Goal: Check status: Check status

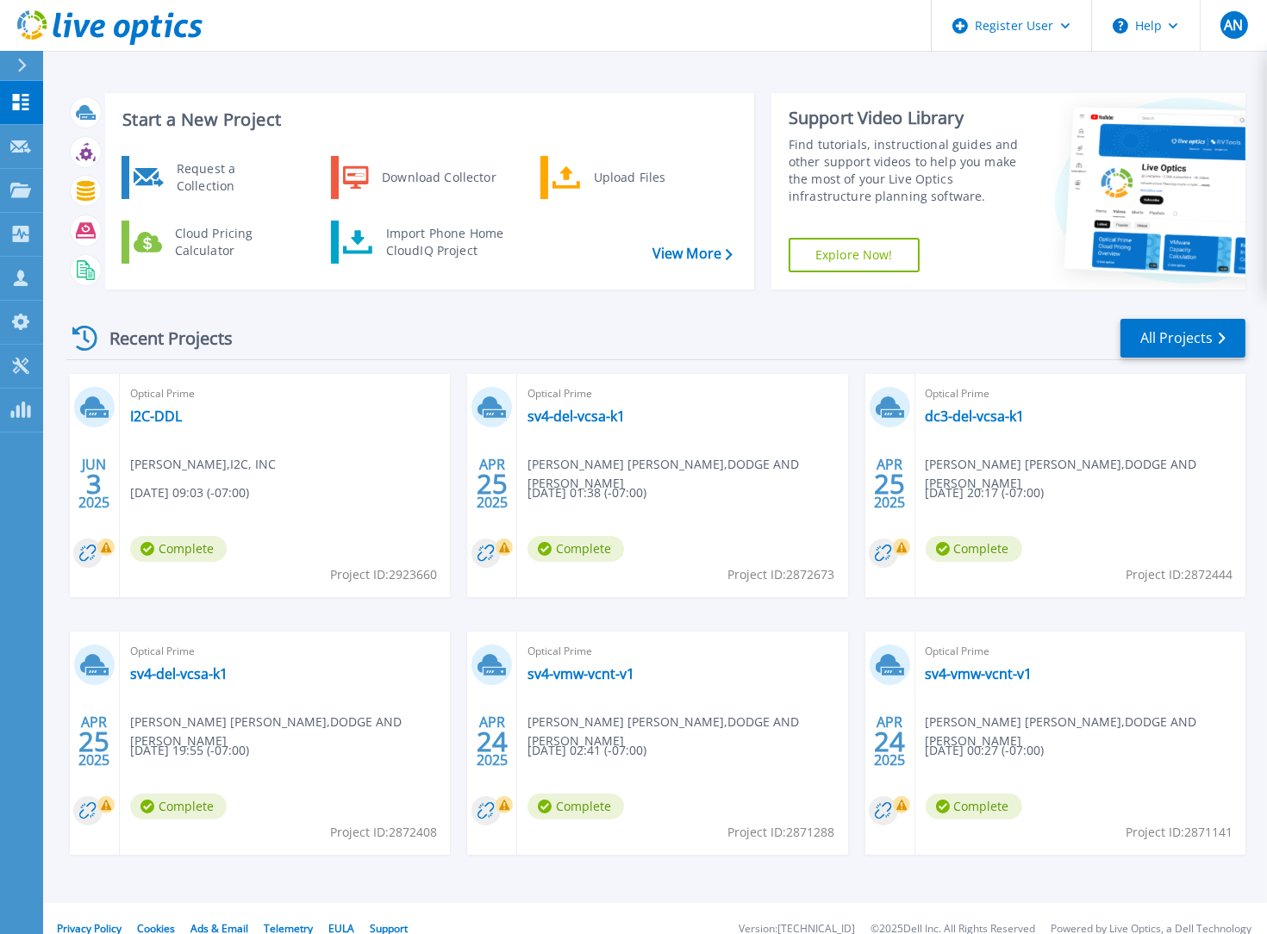
scroll to position [20, 0]
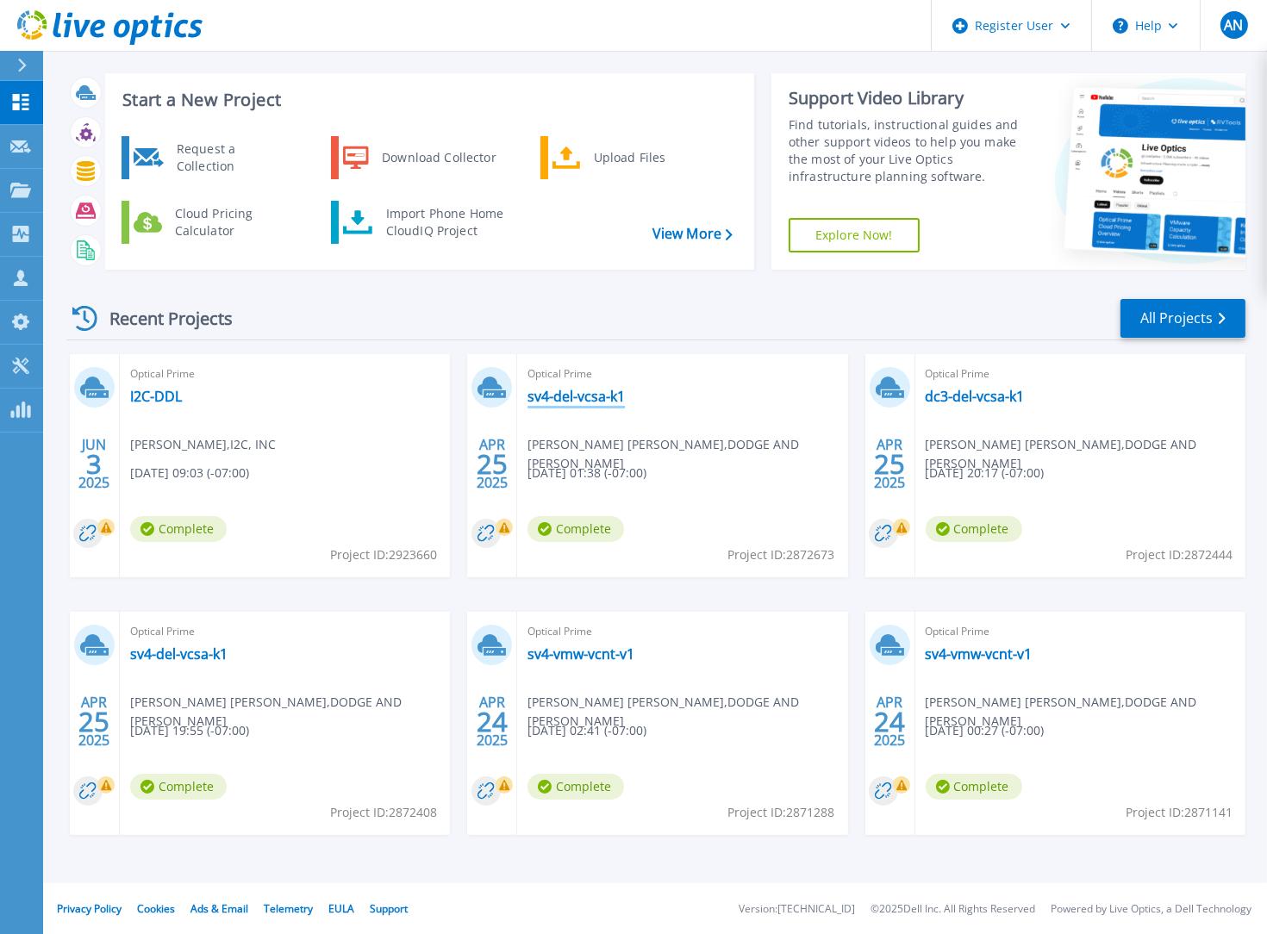
click at [607, 395] on link "sv4-del-vcsa-k1" at bounding box center [576, 396] width 97 height 17
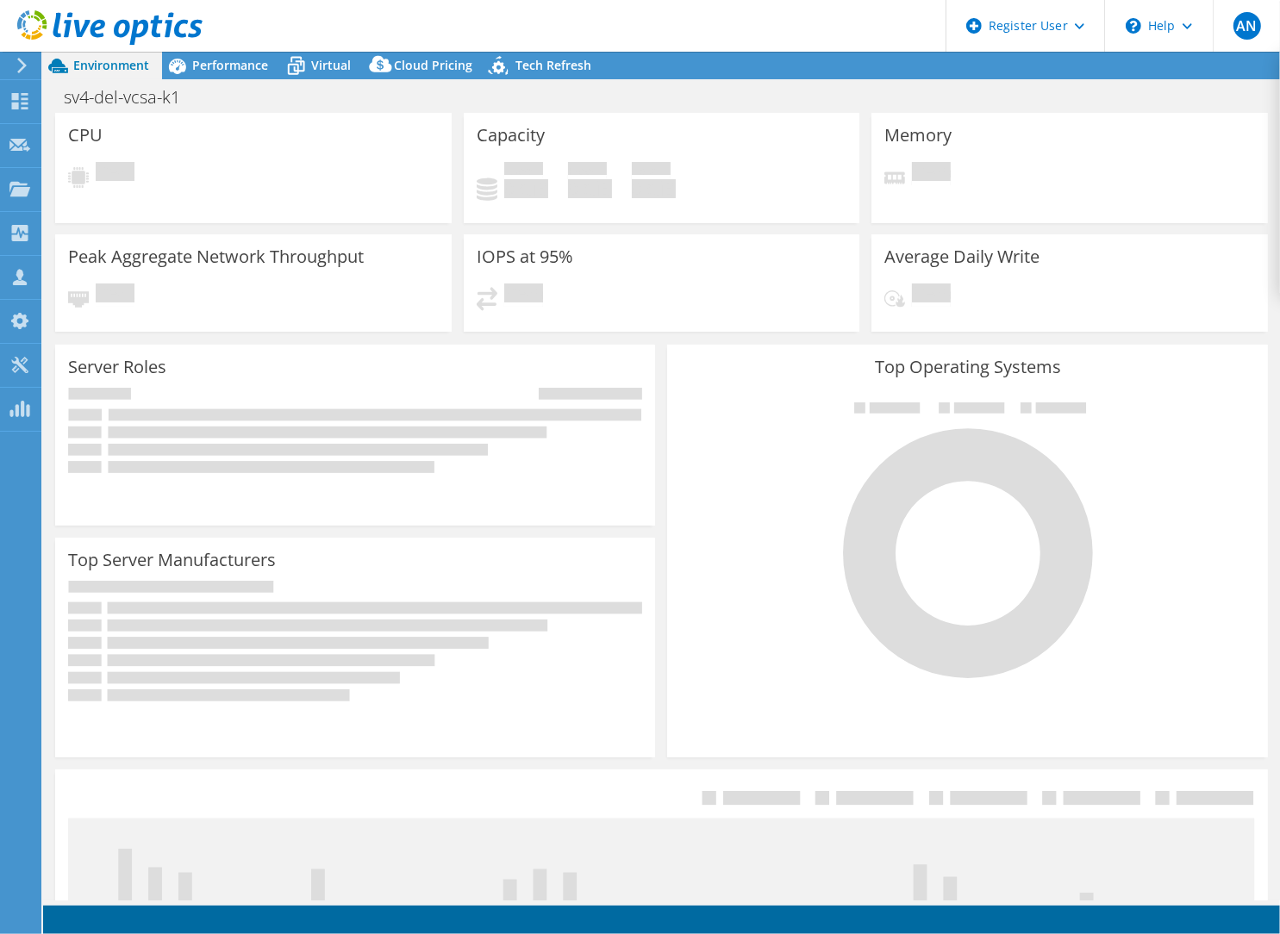
select select "USD"
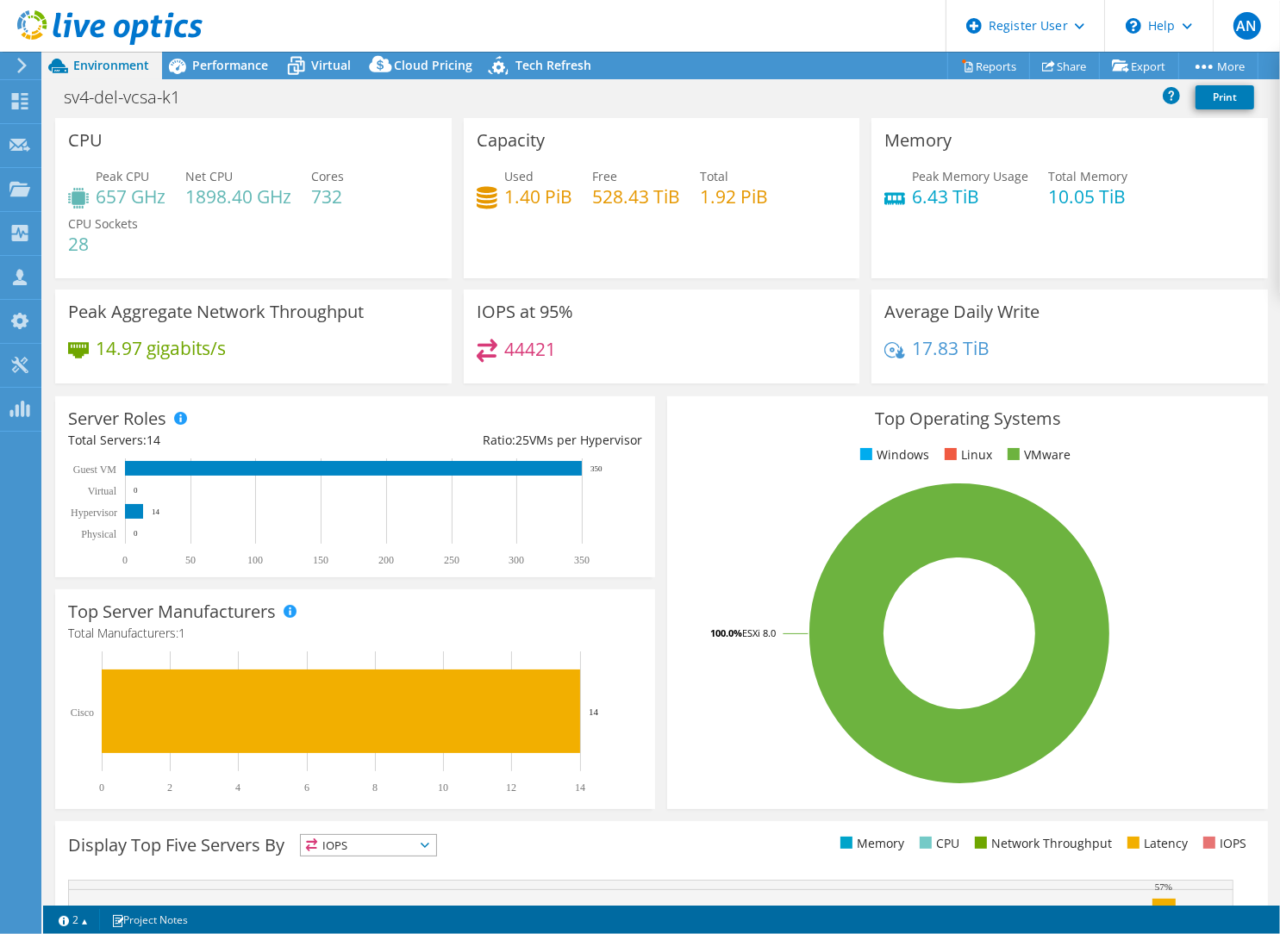
click at [24, 60] on icon at bounding box center [22, 66] width 13 height 16
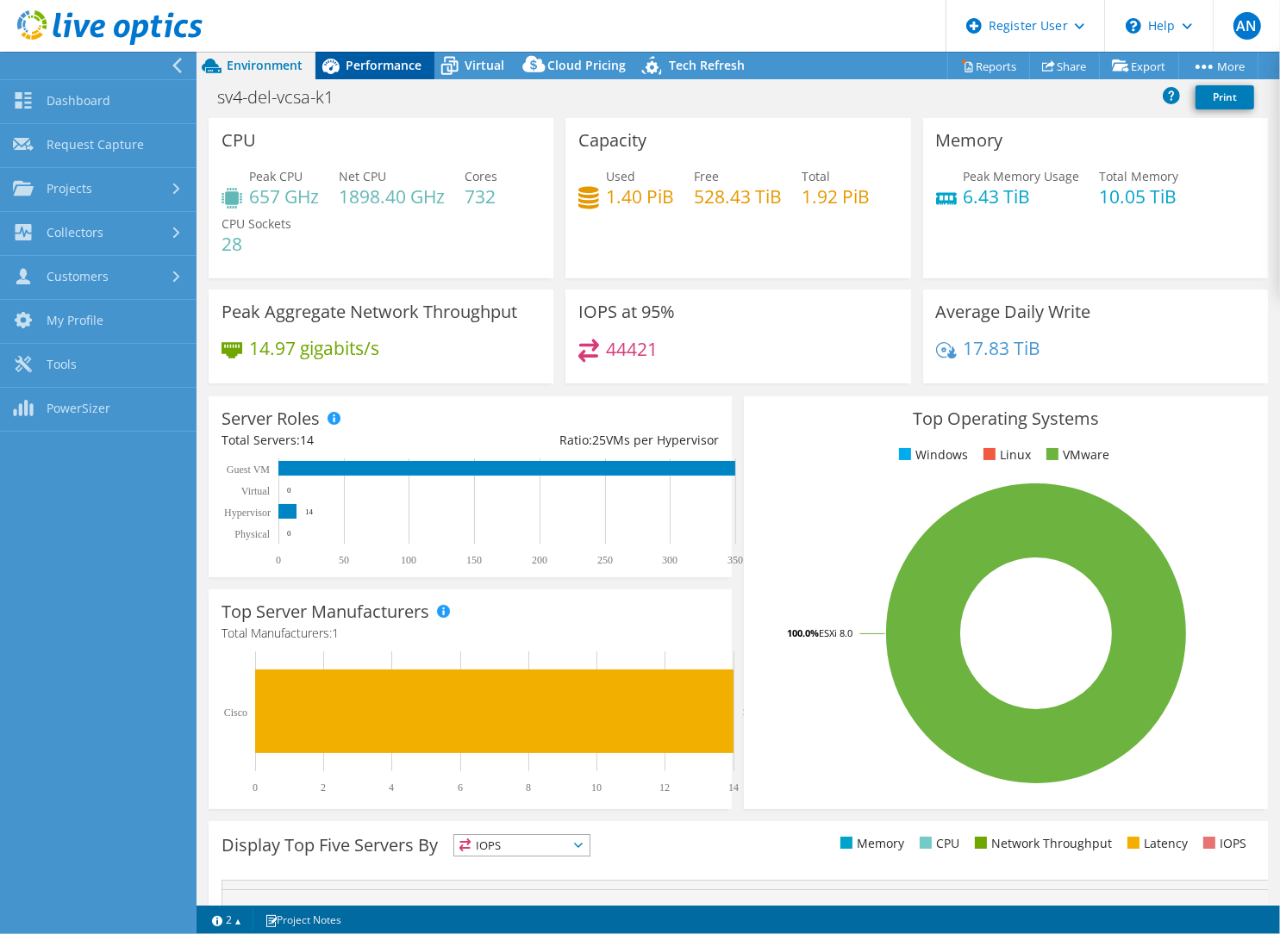
click at [381, 66] on span "Performance" at bounding box center [384, 65] width 76 height 16
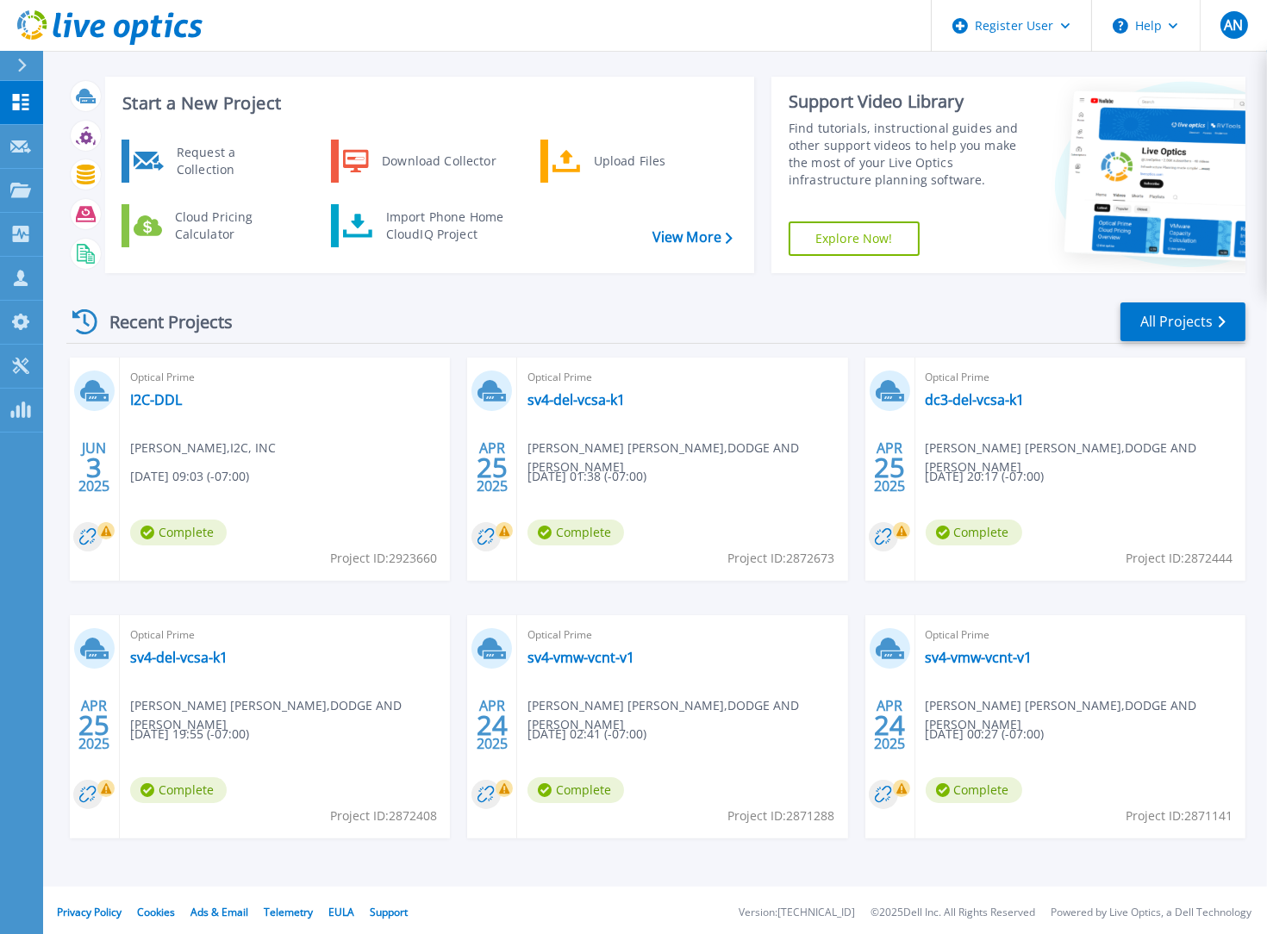
scroll to position [20, 0]
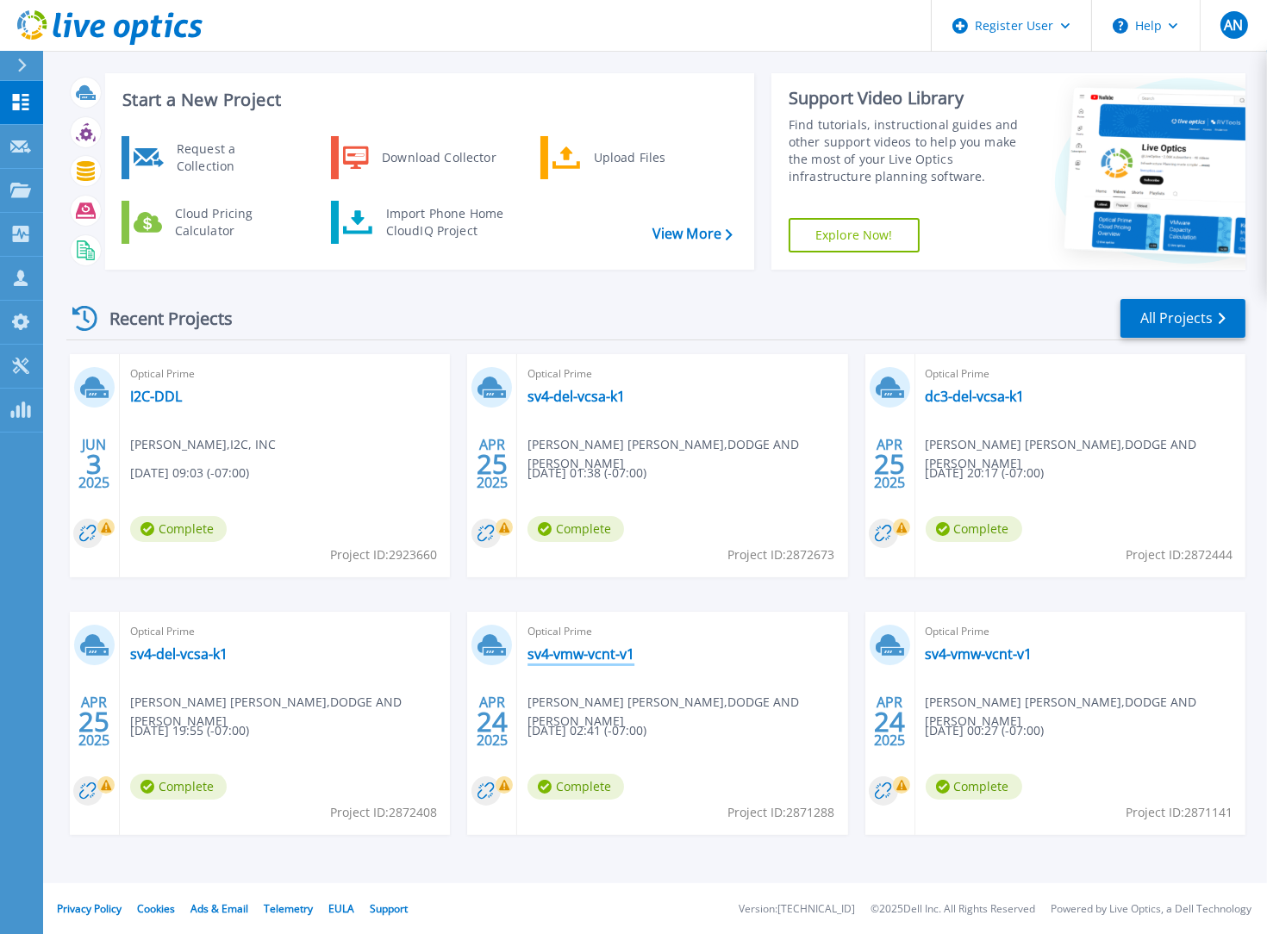
click at [610, 651] on link "sv4-vmw-vcnt-v1" at bounding box center [581, 654] width 107 height 17
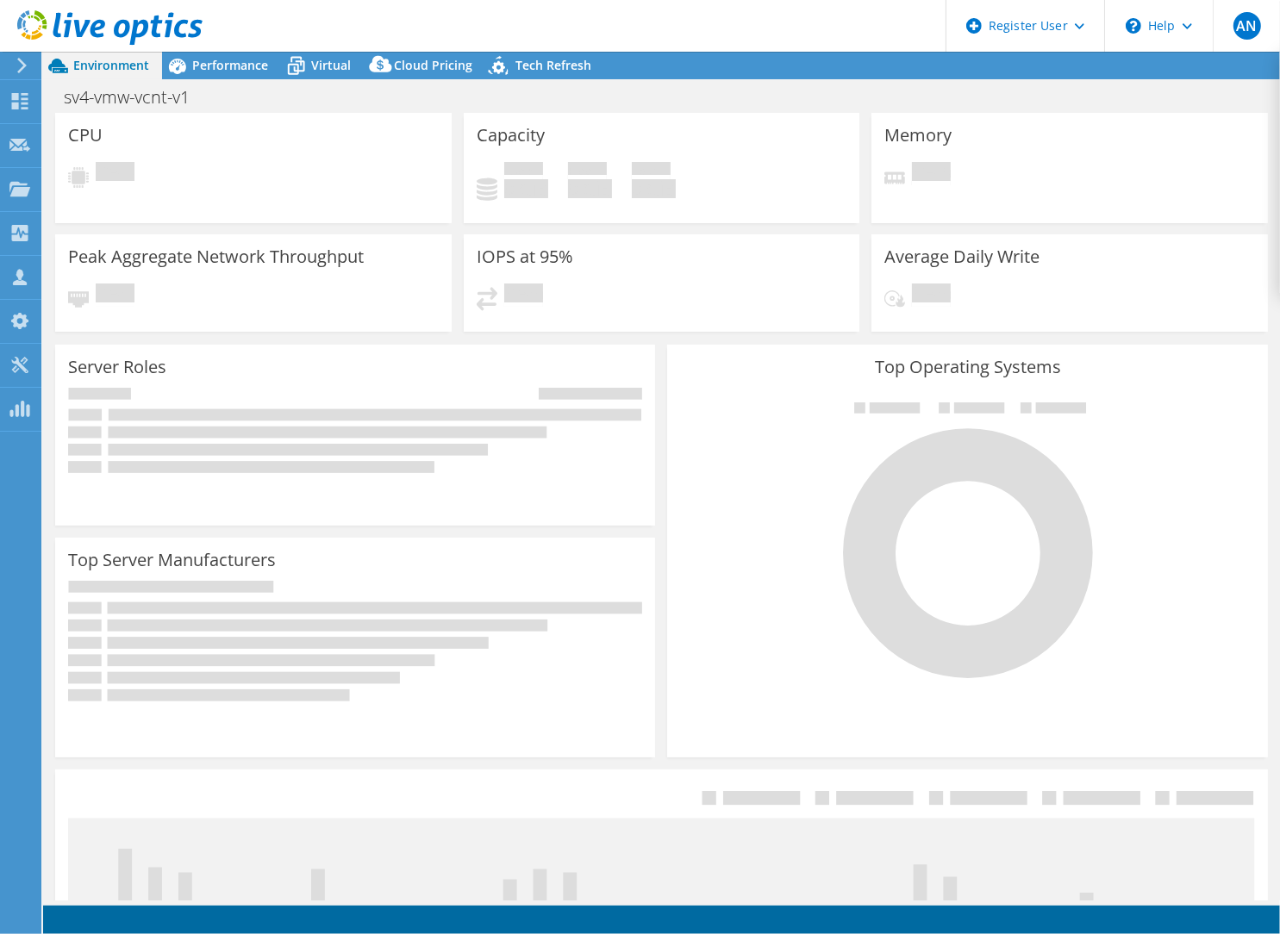
select select "USWest"
select select "USD"
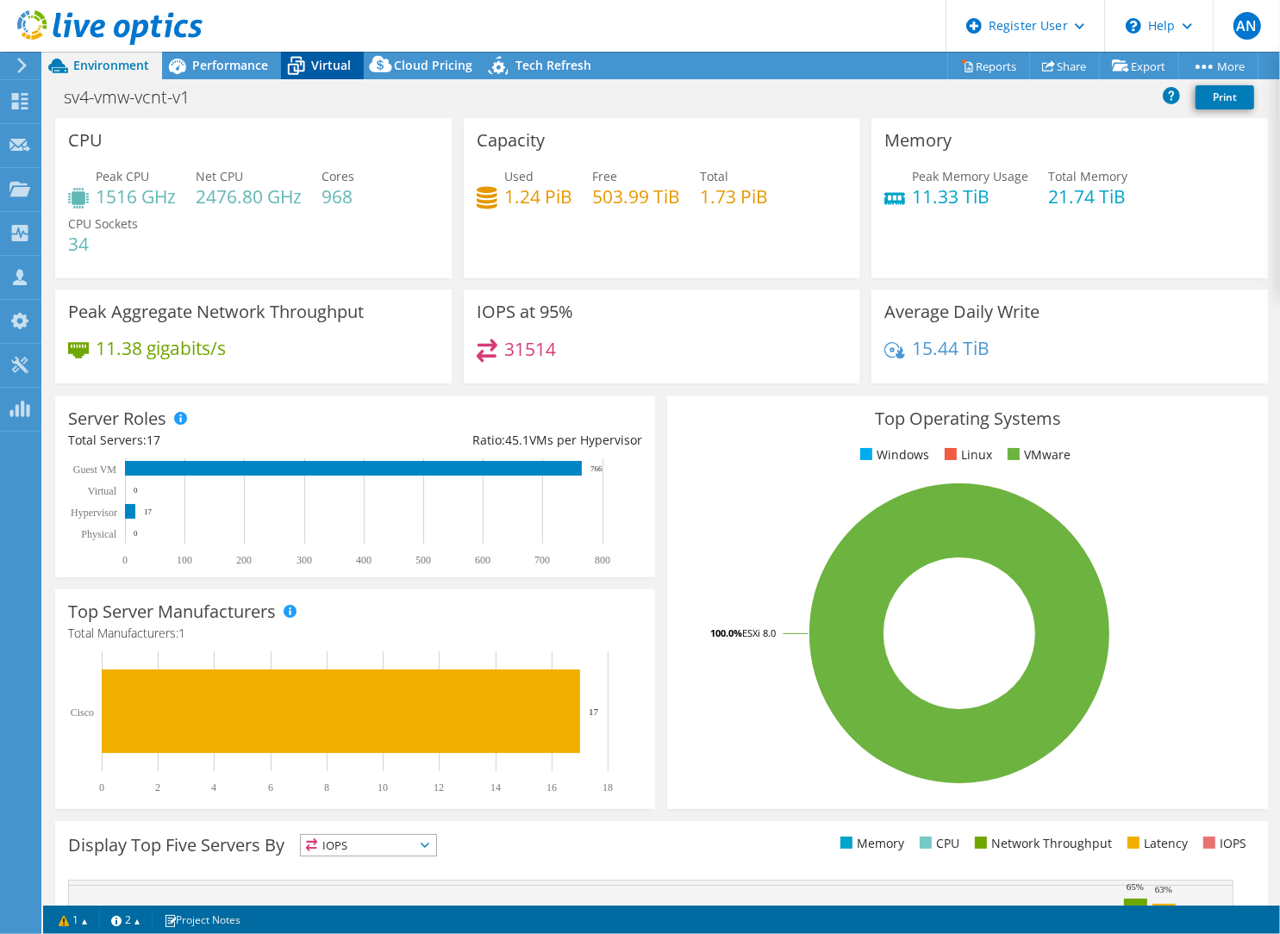
click at [335, 63] on span "Virtual" at bounding box center [331, 65] width 40 height 16
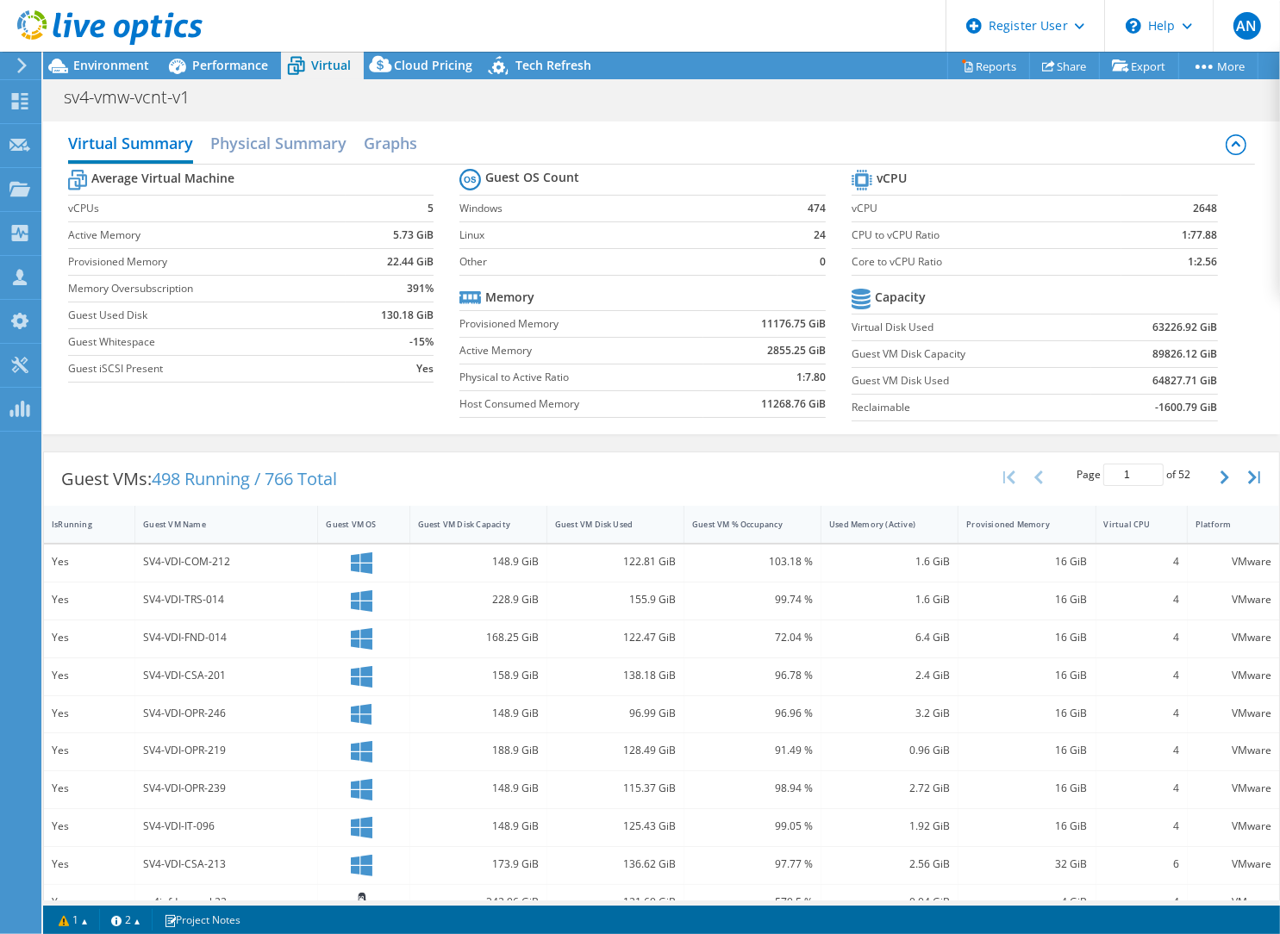
click at [235, 473] on span "498 Running / 766 Total" at bounding box center [244, 478] width 185 height 23
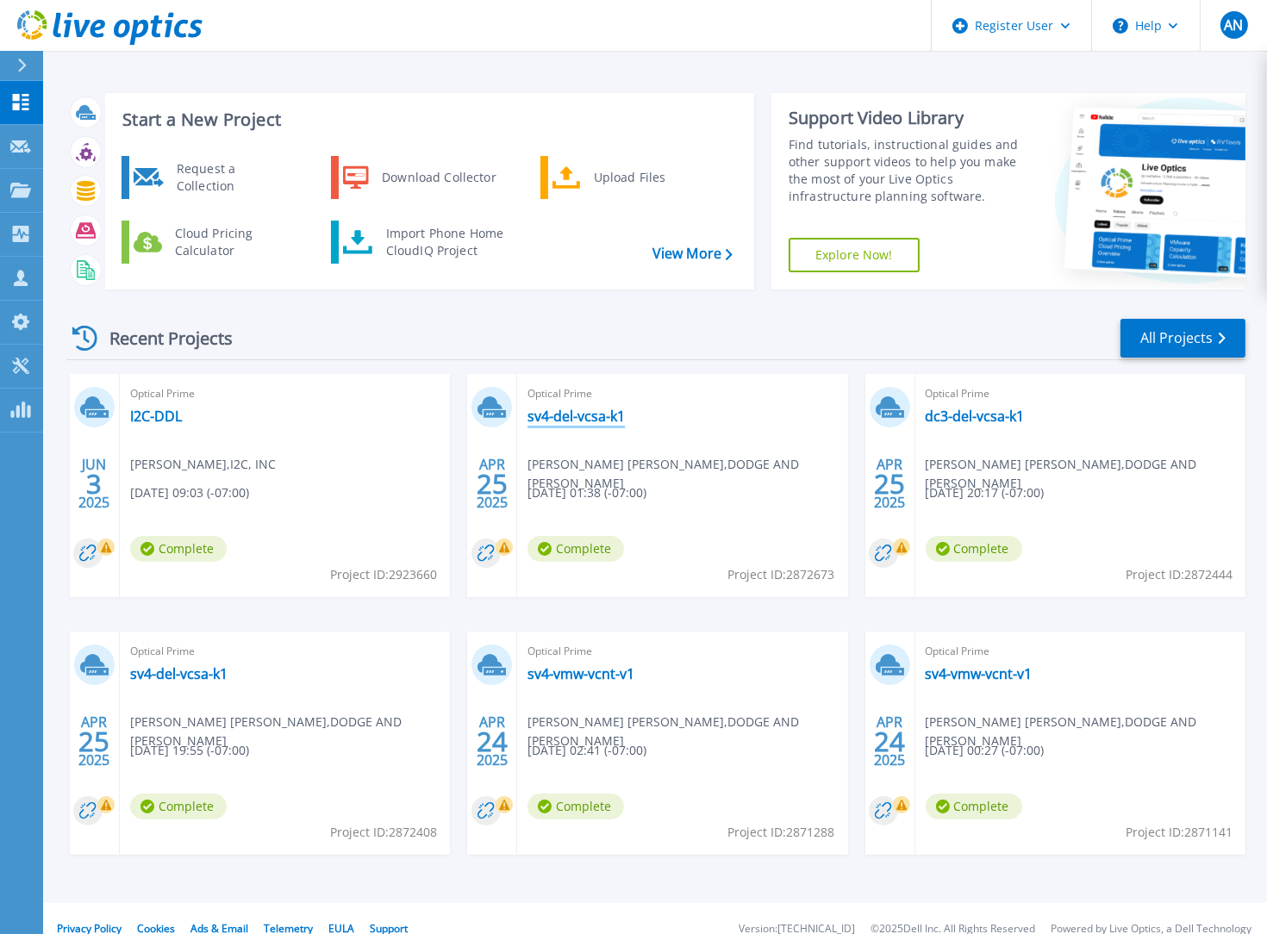
click at [574, 418] on link "sv4-del-vcsa-k1" at bounding box center [576, 416] width 97 height 17
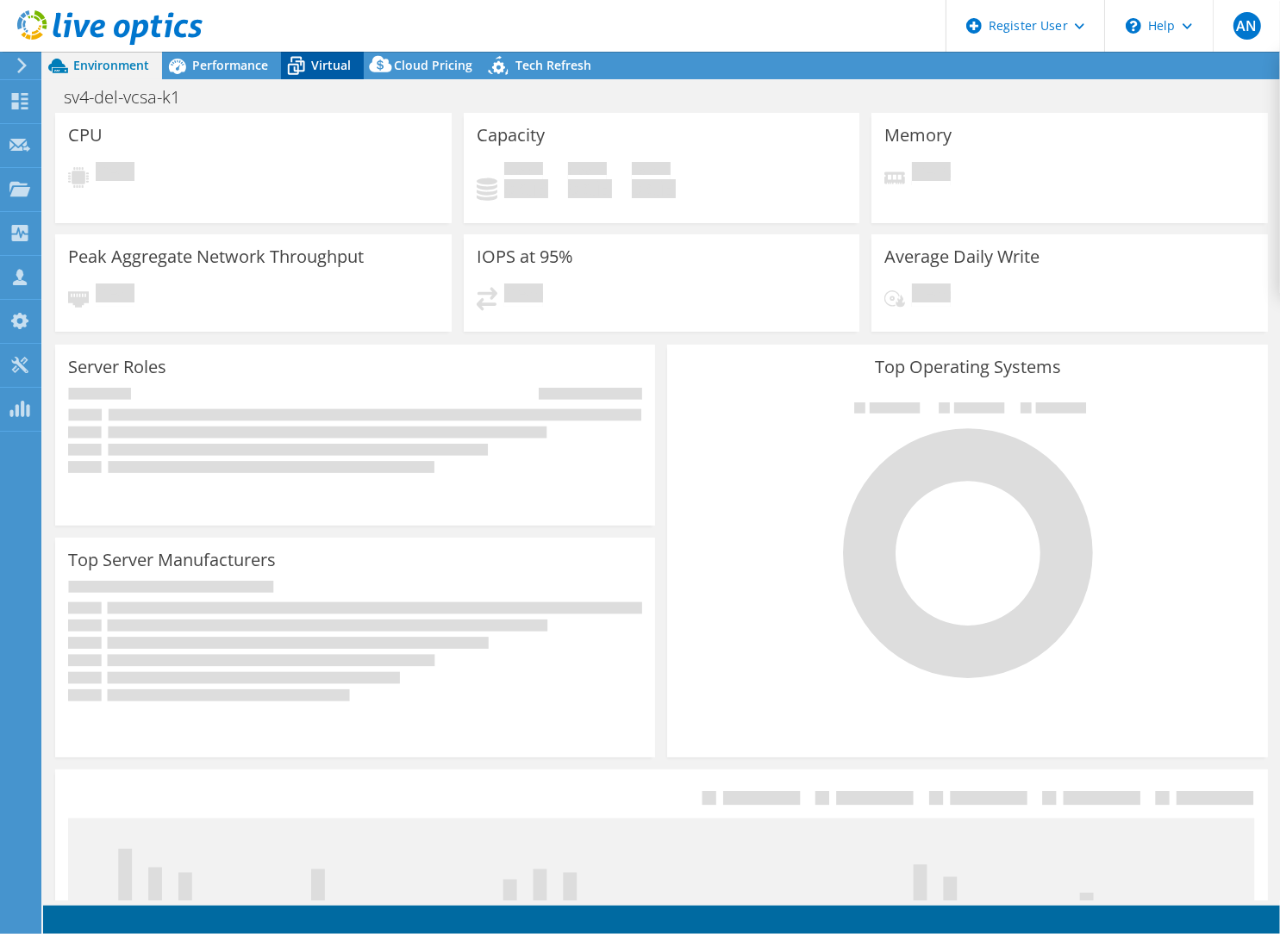
select select "USD"
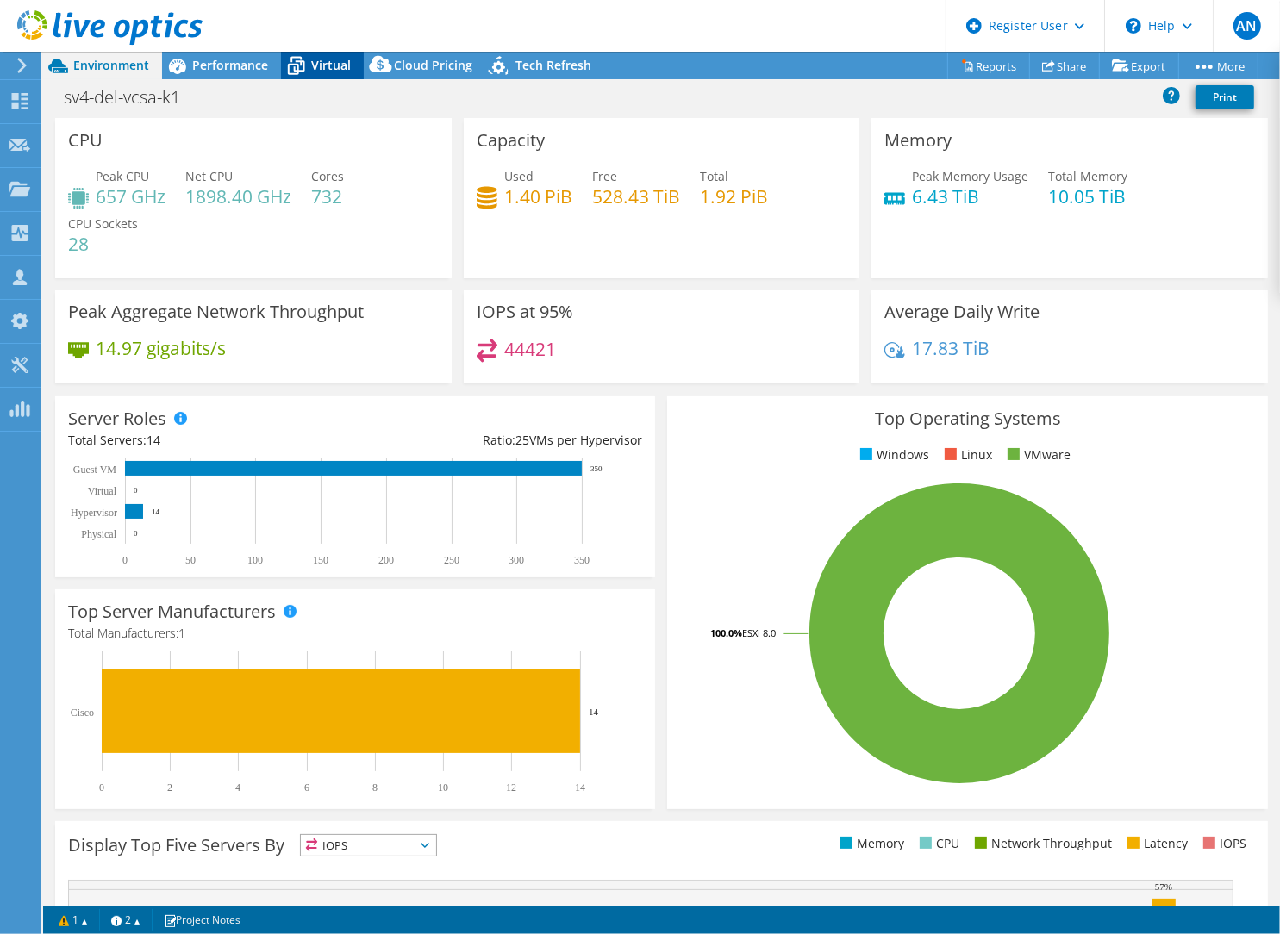
click at [320, 66] on span "Virtual" at bounding box center [331, 65] width 40 height 16
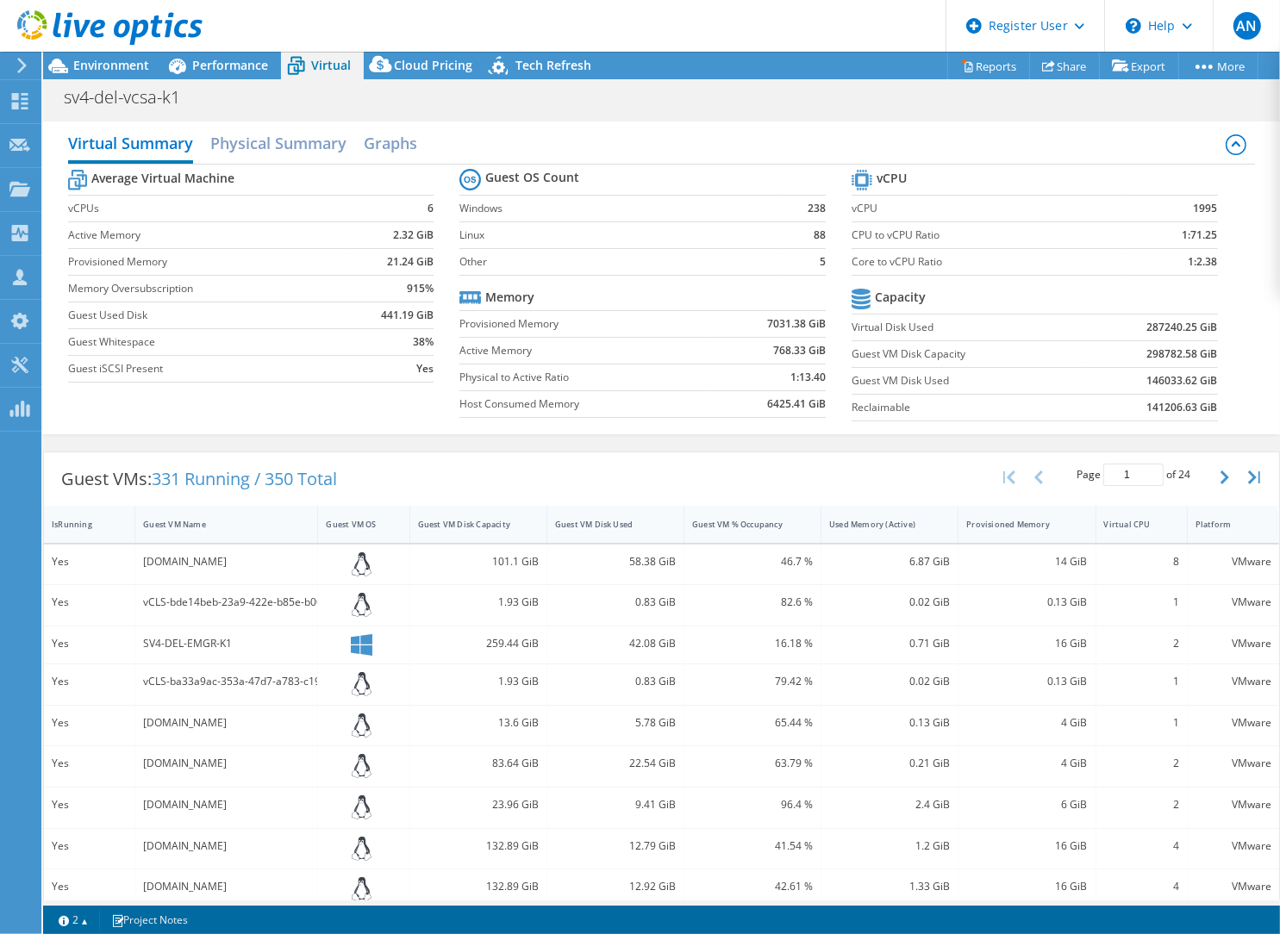
click at [297, 467] on span "331 Running / 350 Total" at bounding box center [244, 478] width 185 height 23
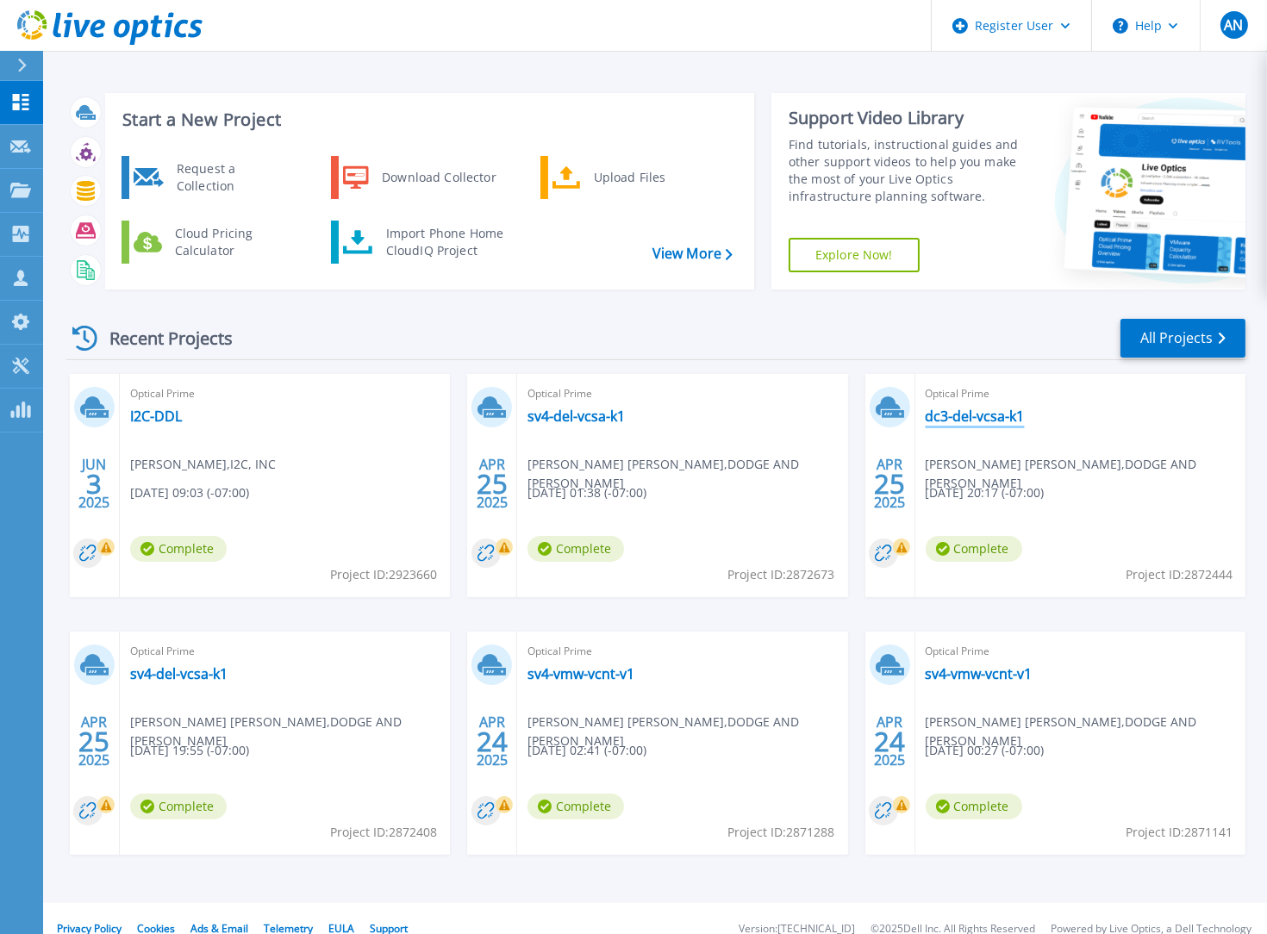
click at [1008, 421] on link "dc3-del-vcsa-k1" at bounding box center [975, 416] width 99 height 17
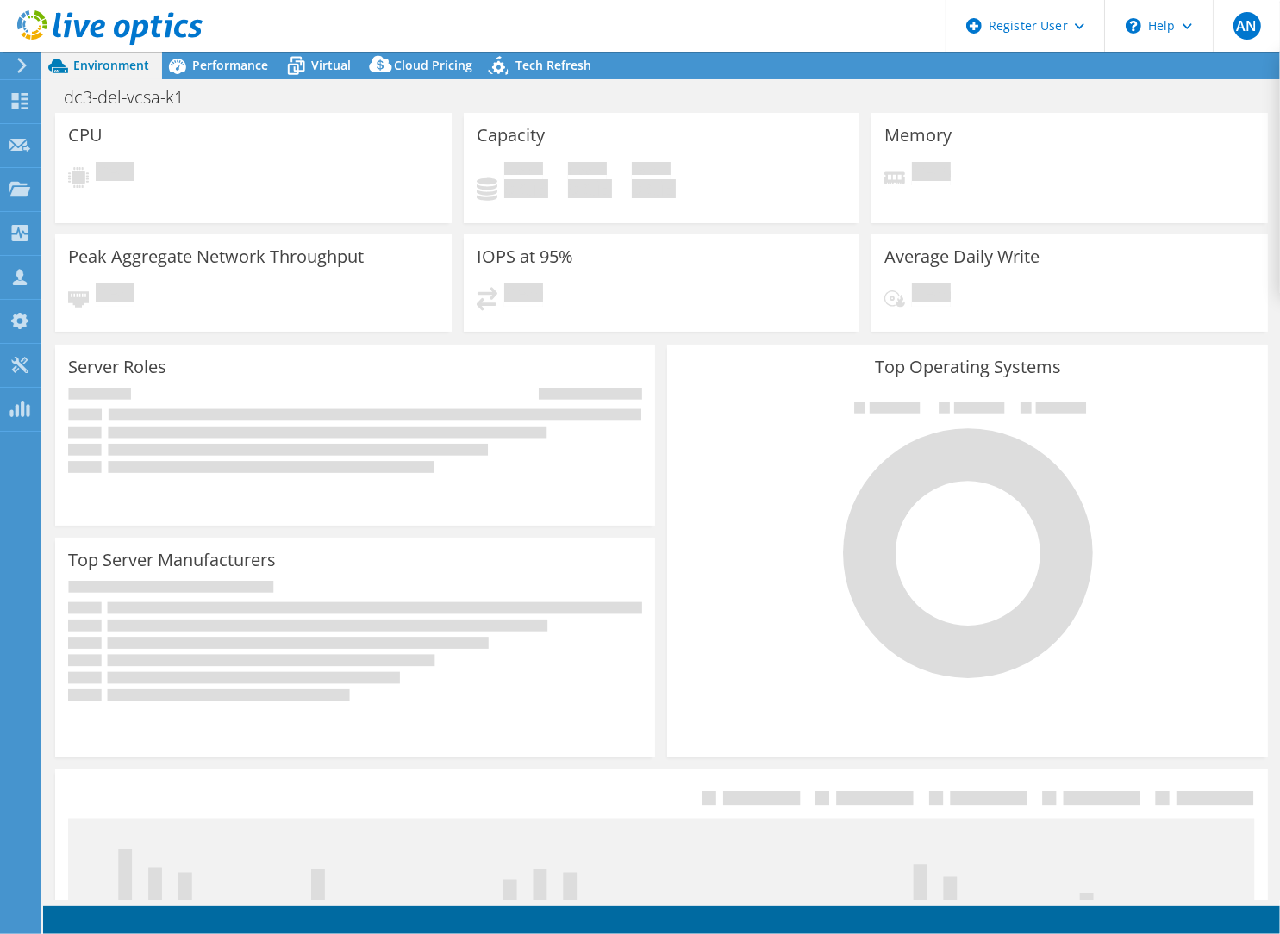
select select "USD"
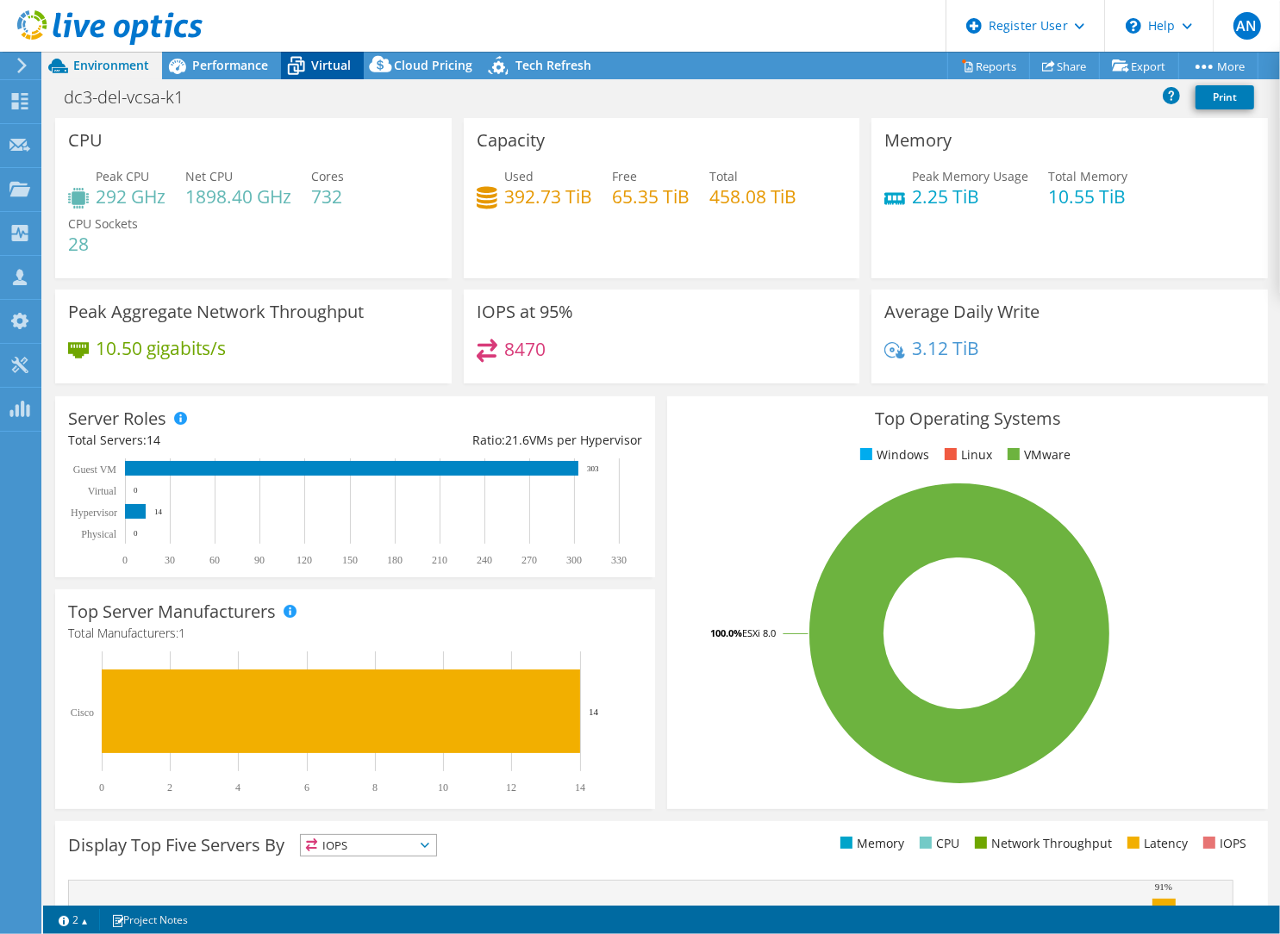
click at [313, 66] on span "Virtual" at bounding box center [331, 65] width 40 height 16
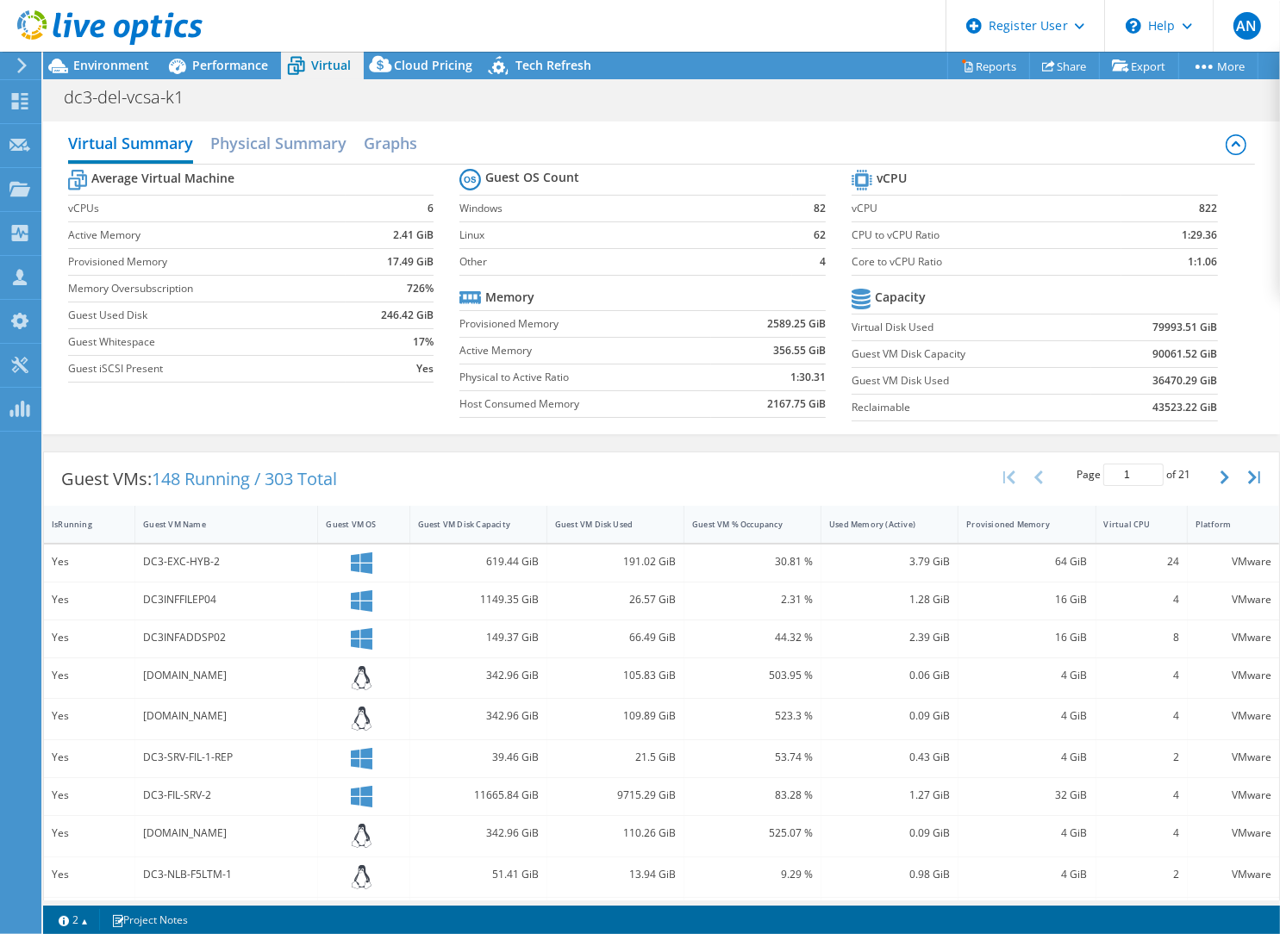
click at [280, 471] on span "148 Running / 303 Total" at bounding box center [244, 478] width 185 height 23
click at [605, 41] on header "AN Dell User Anil Nampally Anil.Nampally@dell.com Dell My Profile Log Out \n He…" at bounding box center [640, 26] width 1280 height 52
click at [416, 467] on div "Guest VMs: 148 Running / 303 Total Page 1 of 21 5 rows 10 rows 20 rows 25 rows …" at bounding box center [661, 479] width 1235 height 53
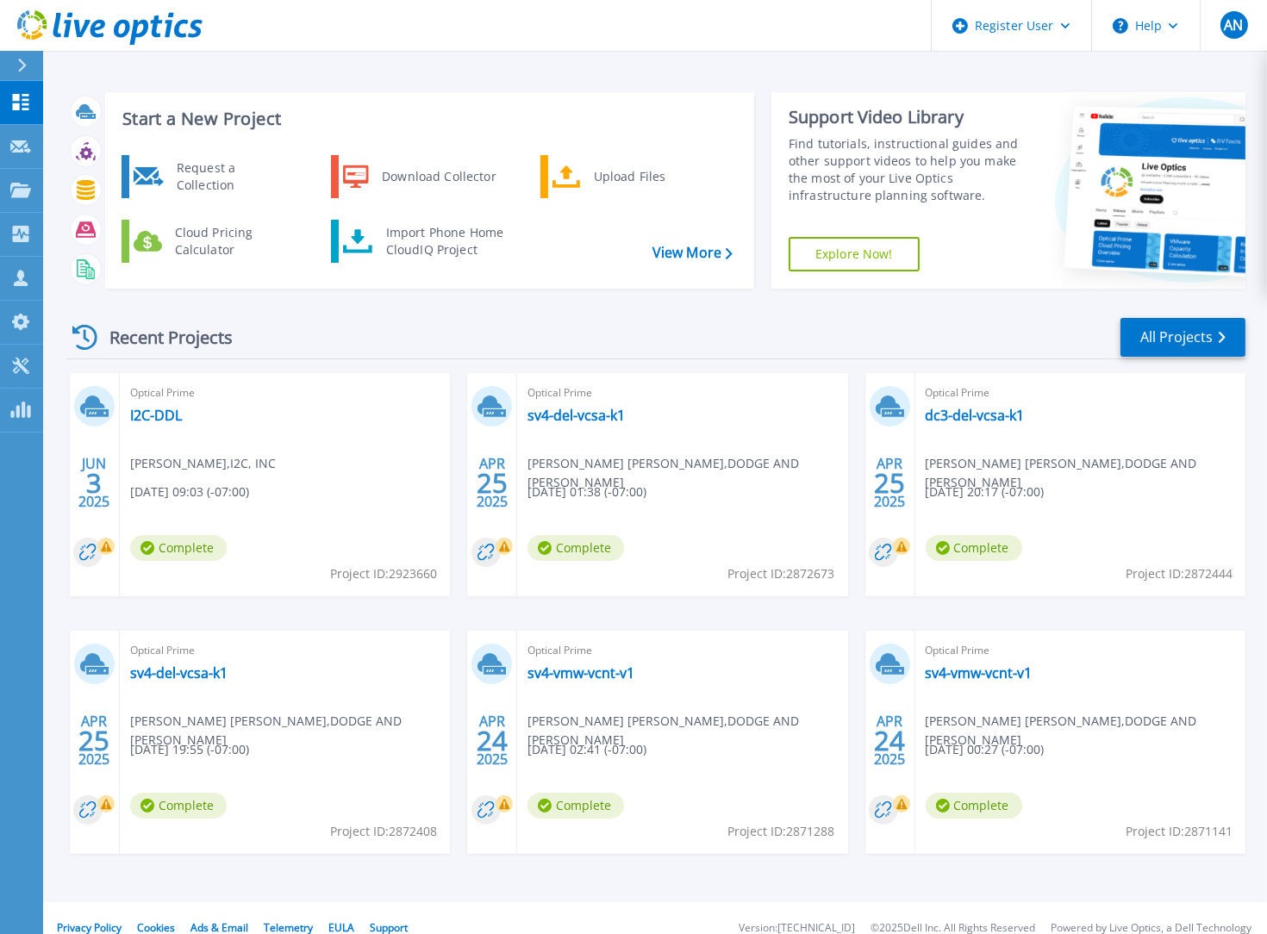
scroll to position [20, 0]
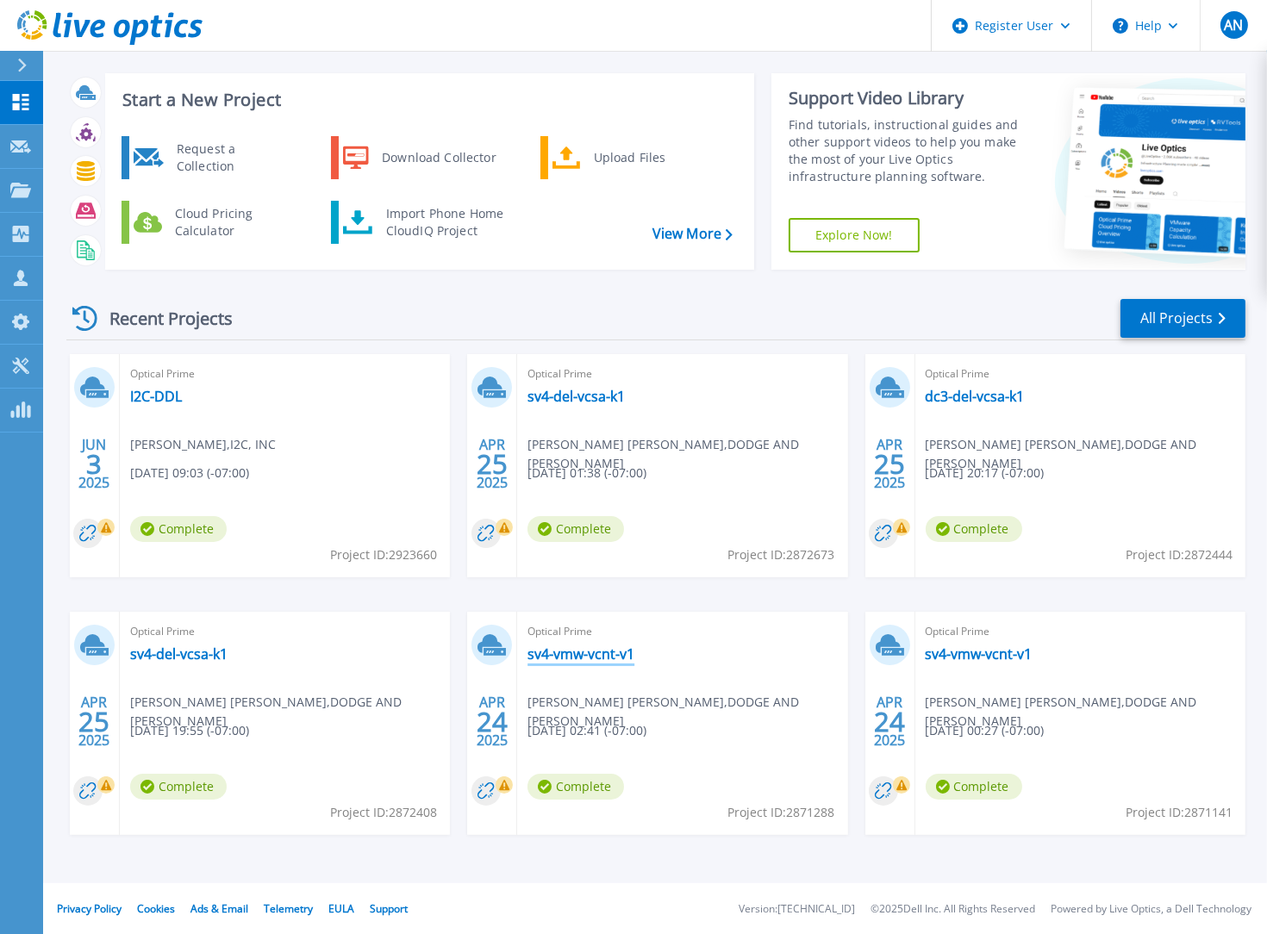
click at [598, 655] on link "sv4-vmw-vcnt-v1" at bounding box center [581, 654] width 107 height 17
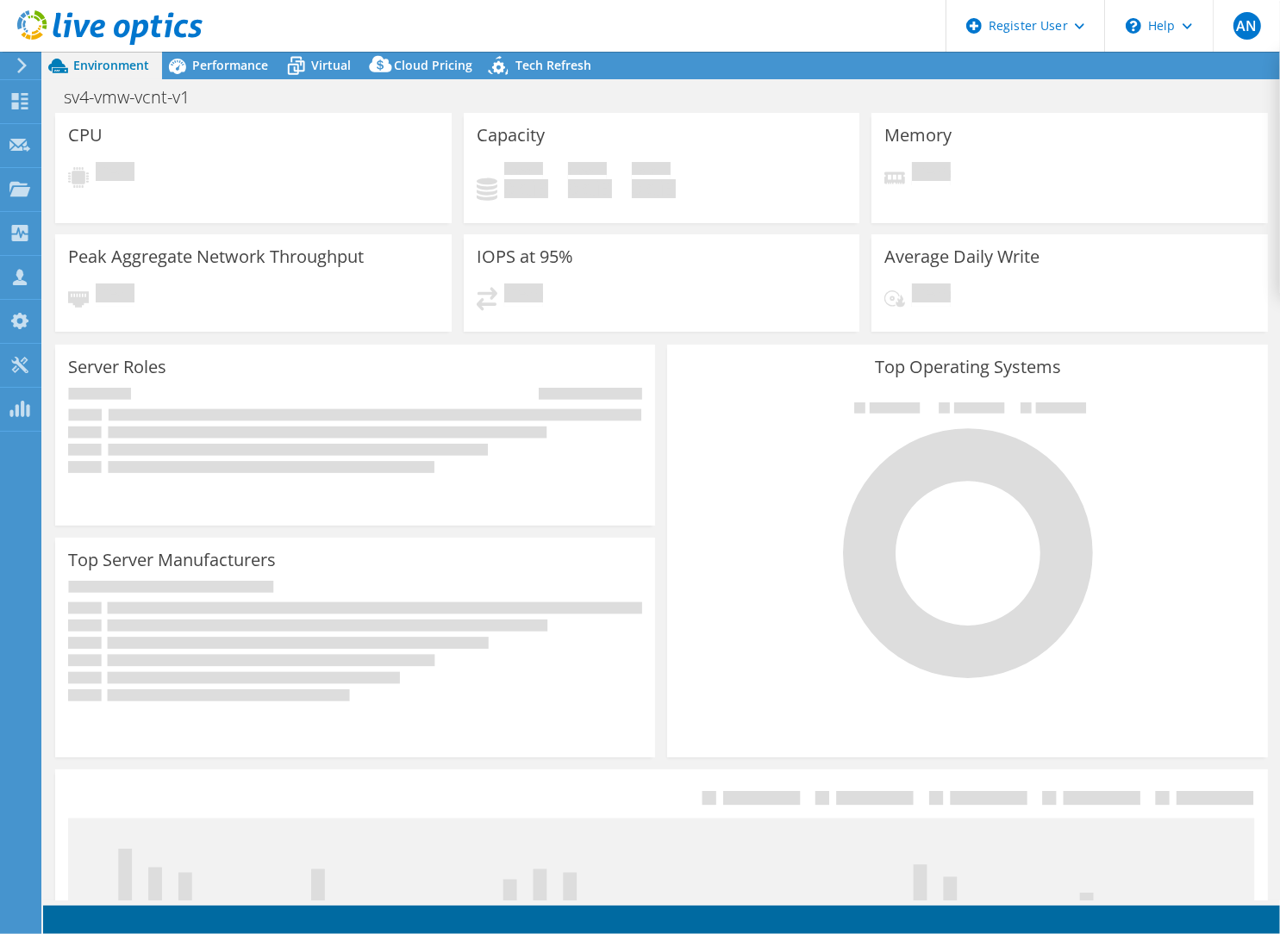
select select "USD"
select select "USWest"
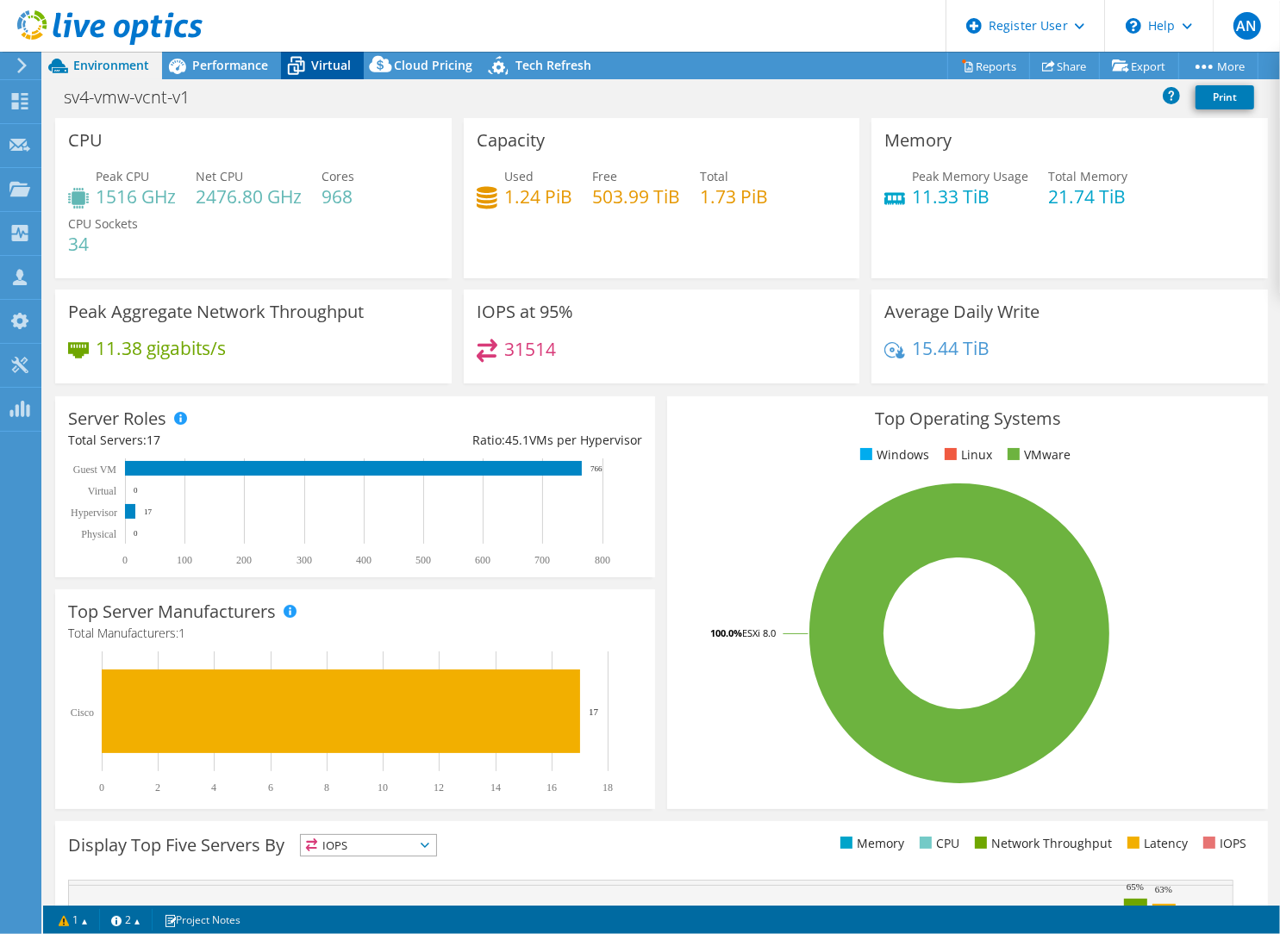
click at [314, 69] on span "Virtual" at bounding box center [331, 65] width 40 height 16
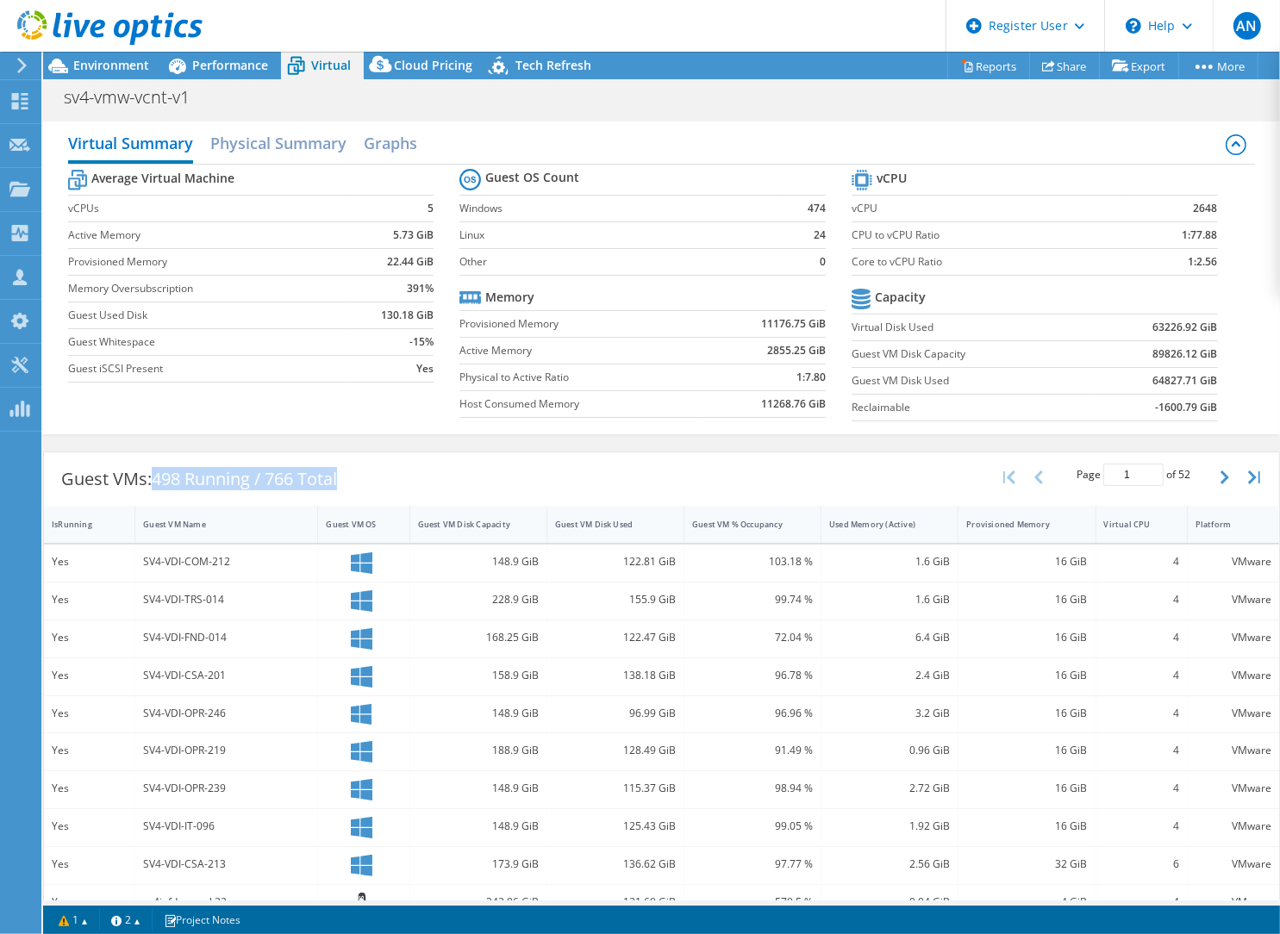
drag, startPoint x: 359, startPoint y: 473, endPoint x: 156, endPoint y: 464, distance: 203.7
click at [156, 464] on div "Guest VMs: 498 Running / 766 Total" at bounding box center [199, 479] width 310 height 53
click at [287, 472] on span "498 Running / 766 Total" at bounding box center [244, 478] width 185 height 23
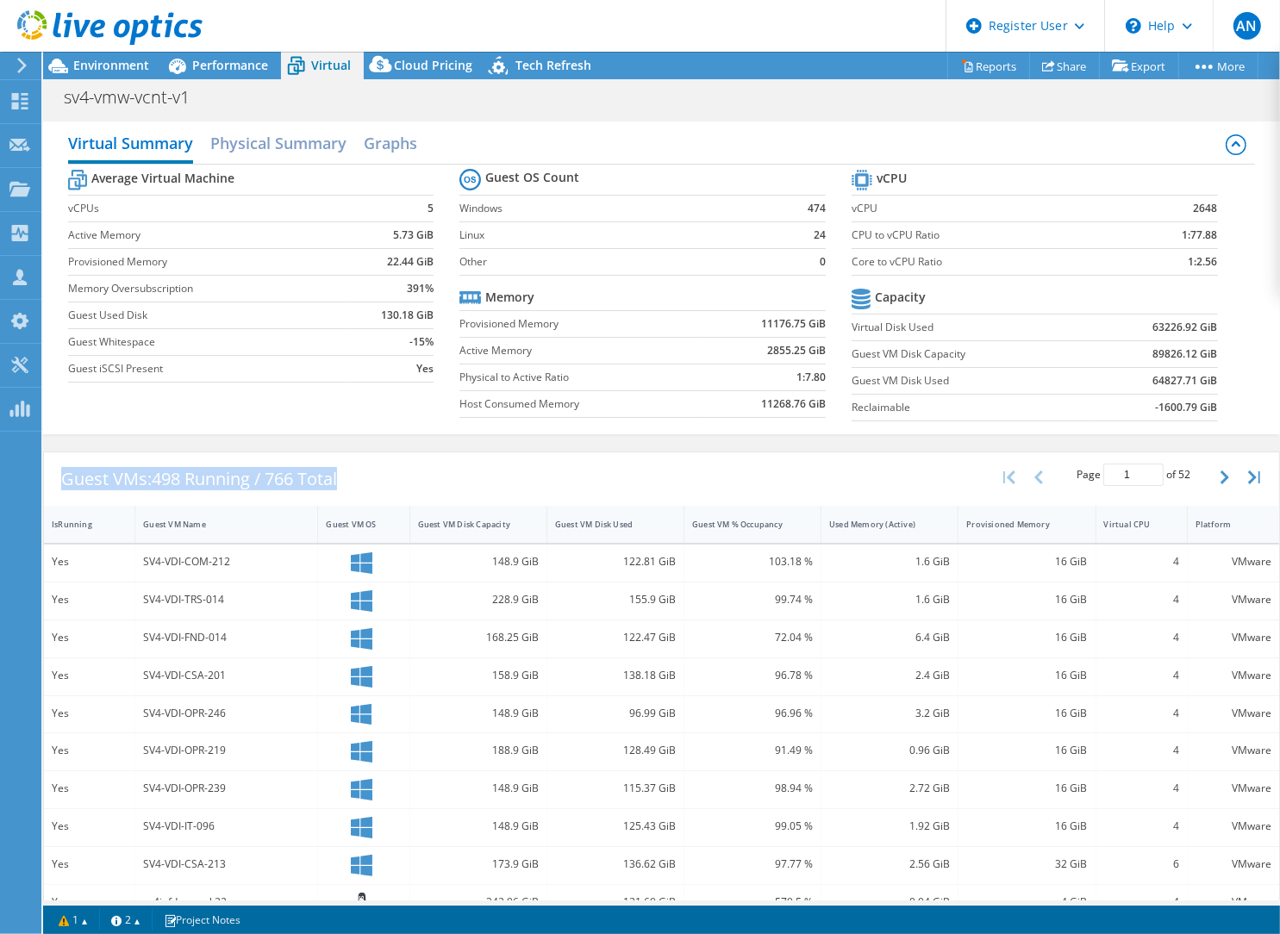
click at [366, 479] on div "Guest VMs: 498 Running / 766 Total Page 1 of 52 5 rows 10 rows 20 rows 25 rows …" at bounding box center [661, 479] width 1235 height 53
drag, startPoint x: 361, startPoint y: 472, endPoint x: 48, endPoint y: 465, distance: 313.0
click at [48, 465] on div "Guest VMs: 498 Running / 766 Total" at bounding box center [199, 479] width 310 height 53
click at [64, 478] on div "Guest VMs: 498 Running / 766 Total" at bounding box center [199, 479] width 310 height 53
drag, startPoint x: 64, startPoint y: 477, endPoint x: 358, endPoint y: 464, distance: 294.2
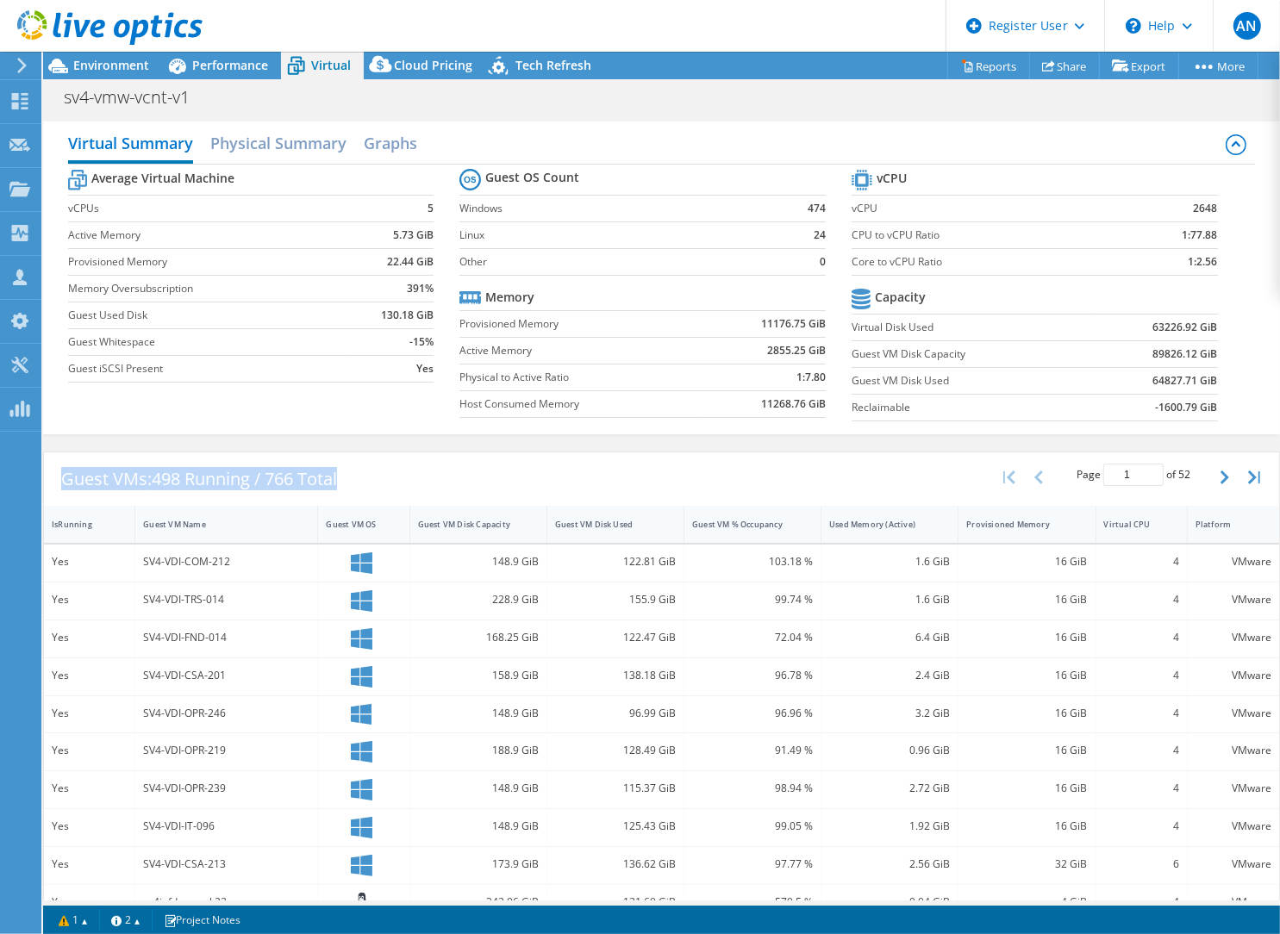
click at [354, 464] on div "Guest VMs: 498 Running / 766 Total" at bounding box center [199, 479] width 310 height 53
click at [354, 468] on div "Guest VMs: 498 Running / 766 Total" at bounding box center [199, 479] width 310 height 53
drag, startPoint x: 363, startPoint y: 468, endPoint x: 55, endPoint y: 473, distance: 307.8
click at [55, 473] on div "Guest VMs: 498 Running / 766 Total Page 1 of 52 5 rows 10 rows 20 rows 25 rows …" at bounding box center [661, 479] width 1235 height 53
click at [63, 476] on div "Guest VMs: 498 Running / 766 Total" at bounding box center [199, 479] width 310 height 53
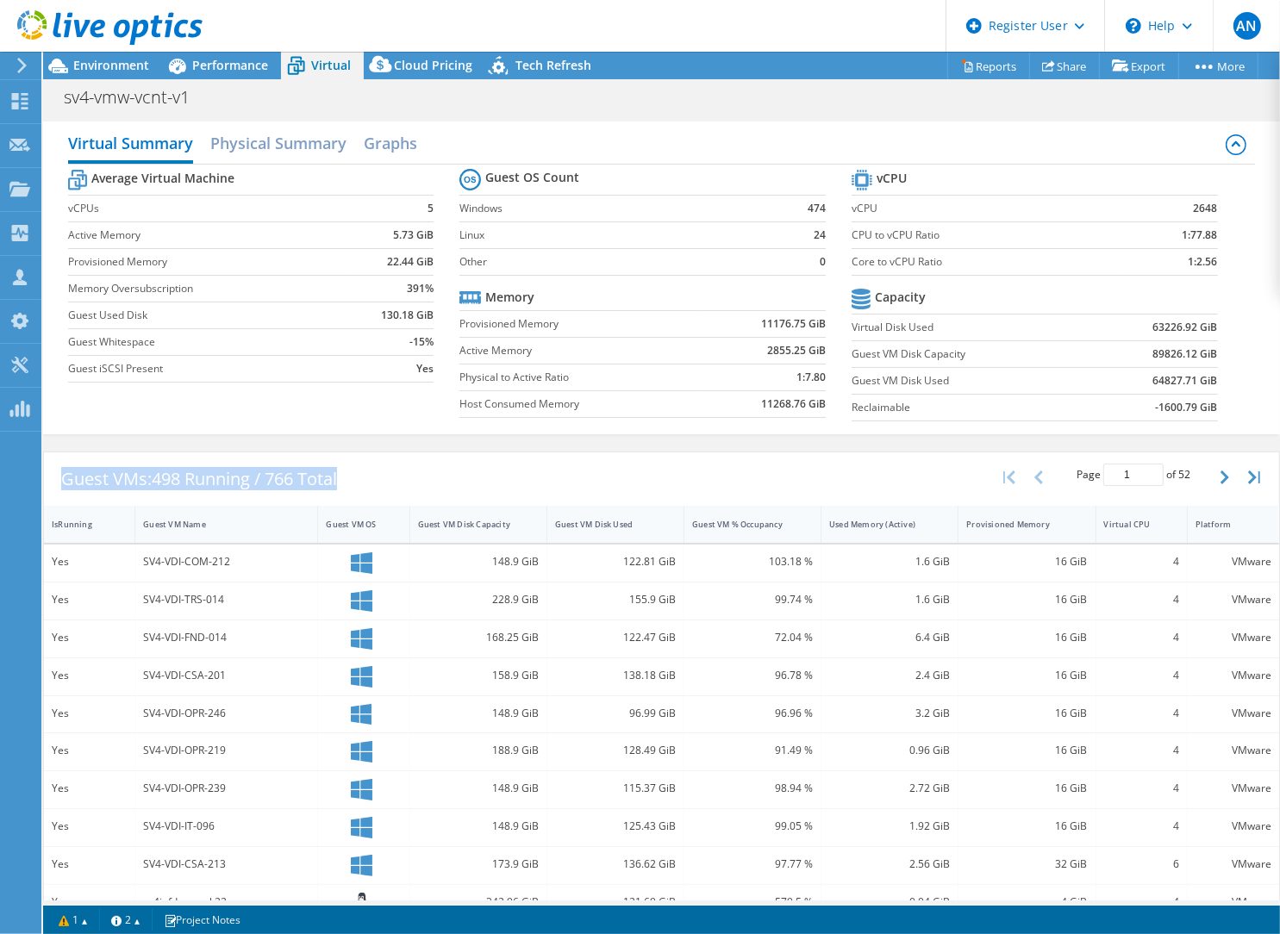
drag, startPoint x: 62, startPoint y: 470, endPoint x: 429, endPoint y: 477, distance: 367.3
click at [429, 477] on div "Guest VMs: 498 Running / 766 Total Page 1 of 52 5 rows 10 rows 20 rows 25 rows …" at bounding box center [661, 479] width 1235 height 53
drag, startPoint x: 369, startPoint y: 476, endPoint x: 55, endPoint y: 468, distance: 313.9
click at [55, 468] on div "Guest VMs: 498 Running / 766 Total Page 1 of 52 5 rows 10 rows 20 rows 25 rows …" at bounding box center [661, 479] width 1235 height 53
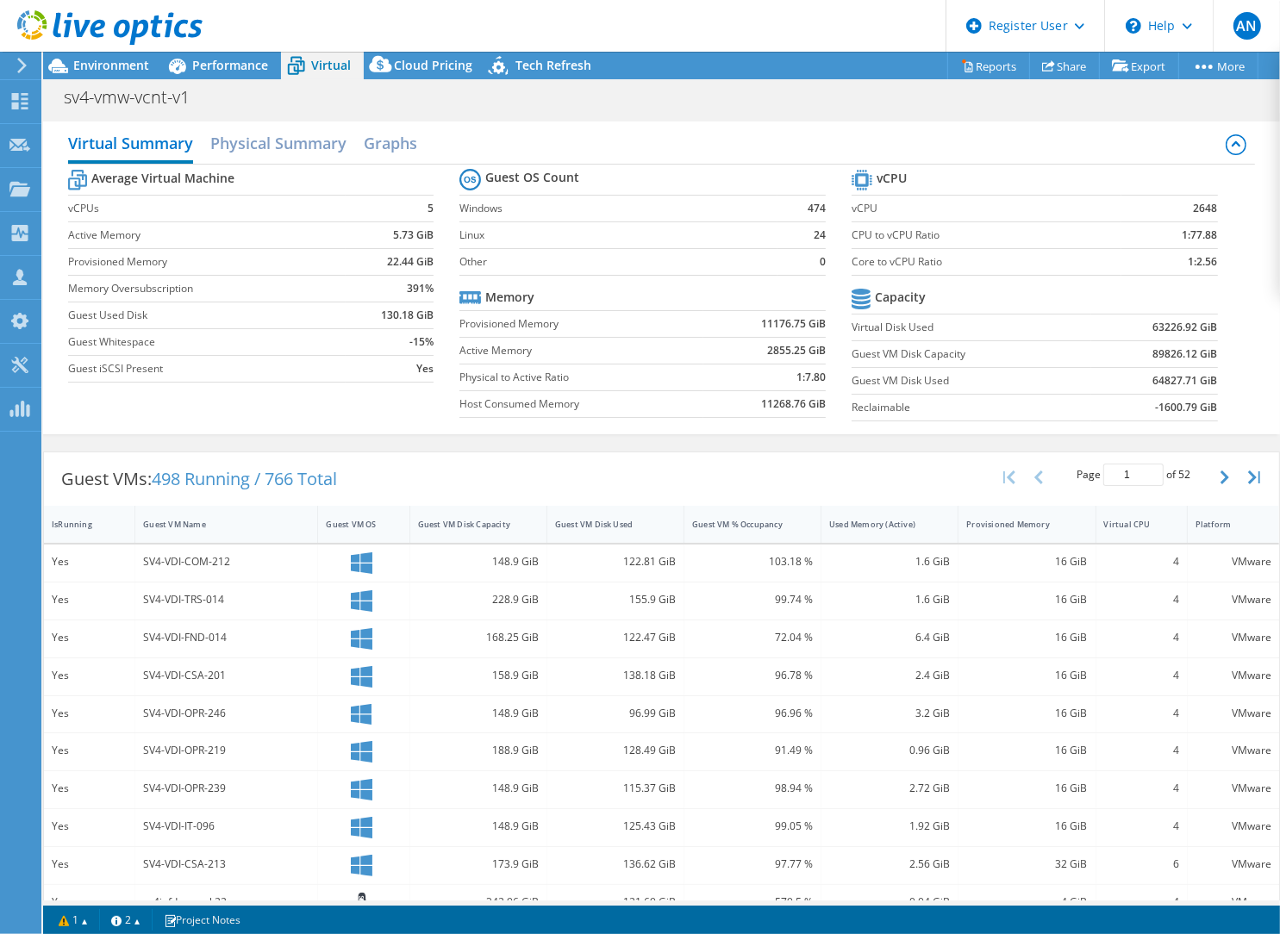
click at [431, 464] on div "Guest VMs: 498 Running / 766 Total Page 1 of 52 5 rows 10 rows 20 rows 25 rows …" at bounding box center [661, 479] width 1235 height 53
click at [237, 66] on span "Performance" at bounding box center [230, 65] width 76 height 16
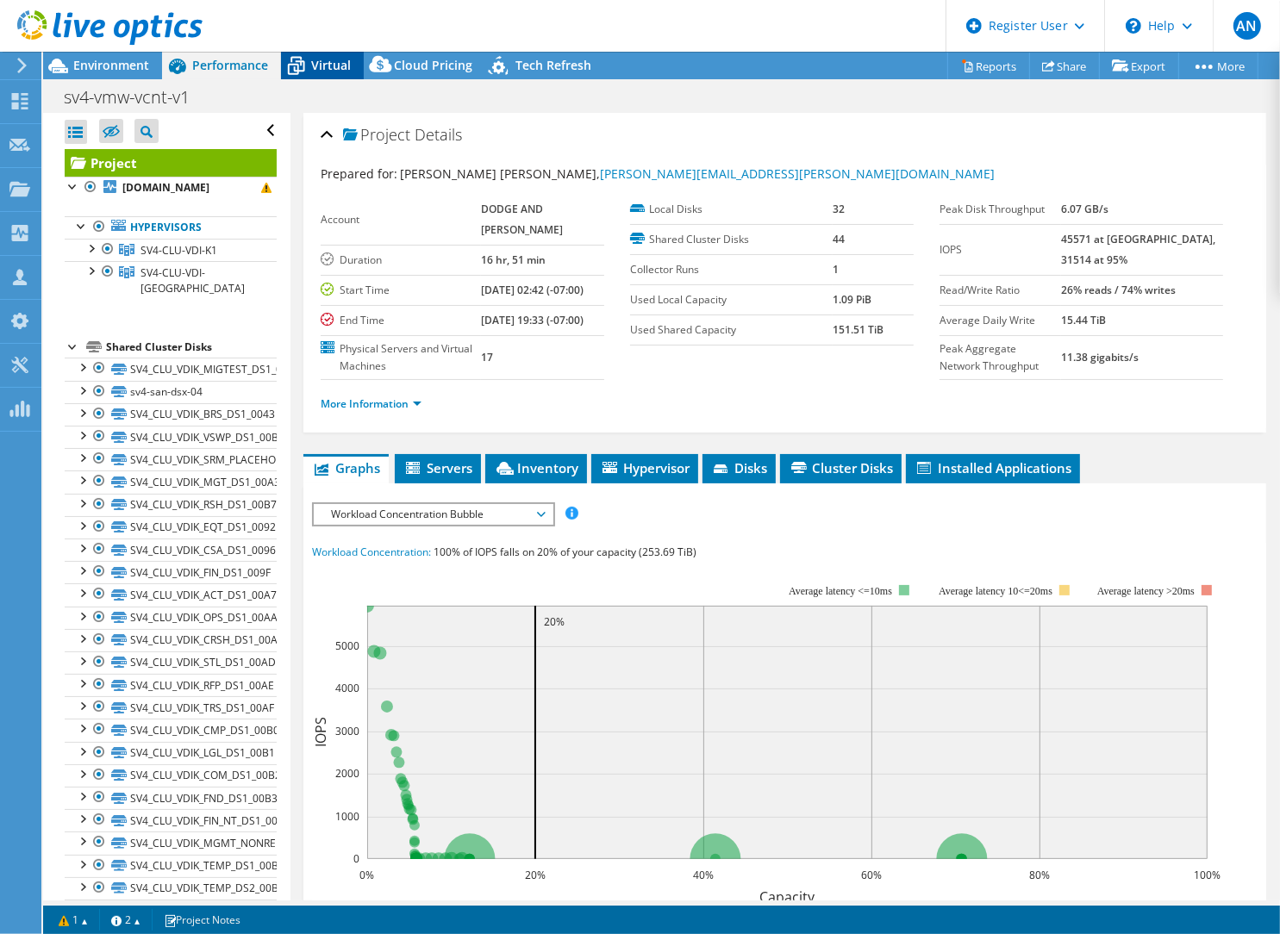
click at [308, 66] on icon at bounding box center [296, 66] width 30 height 30
